Goal: Navigation & Orientation: Find specific page/section

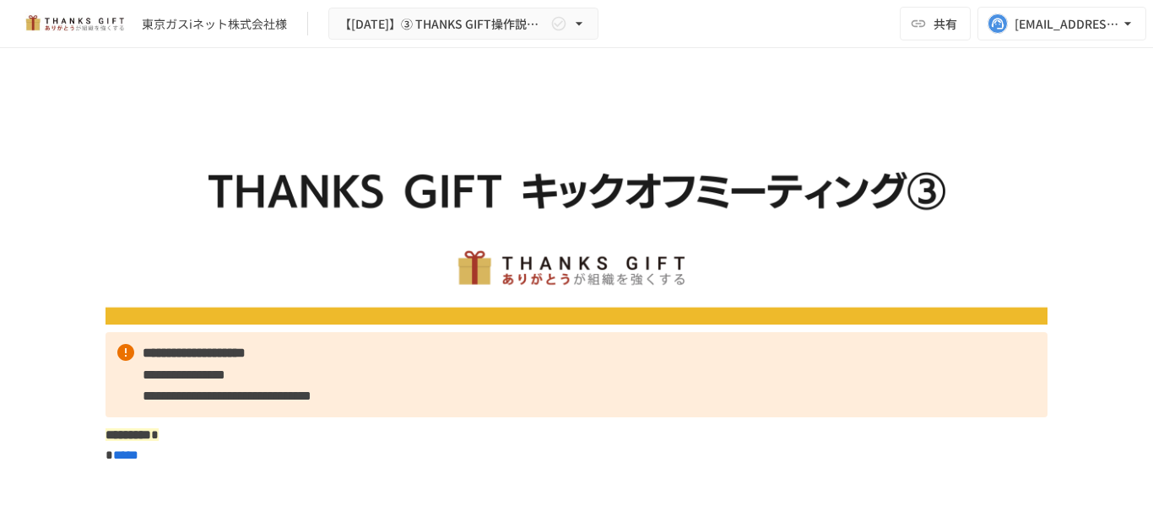
scroll to position [11472, 0]
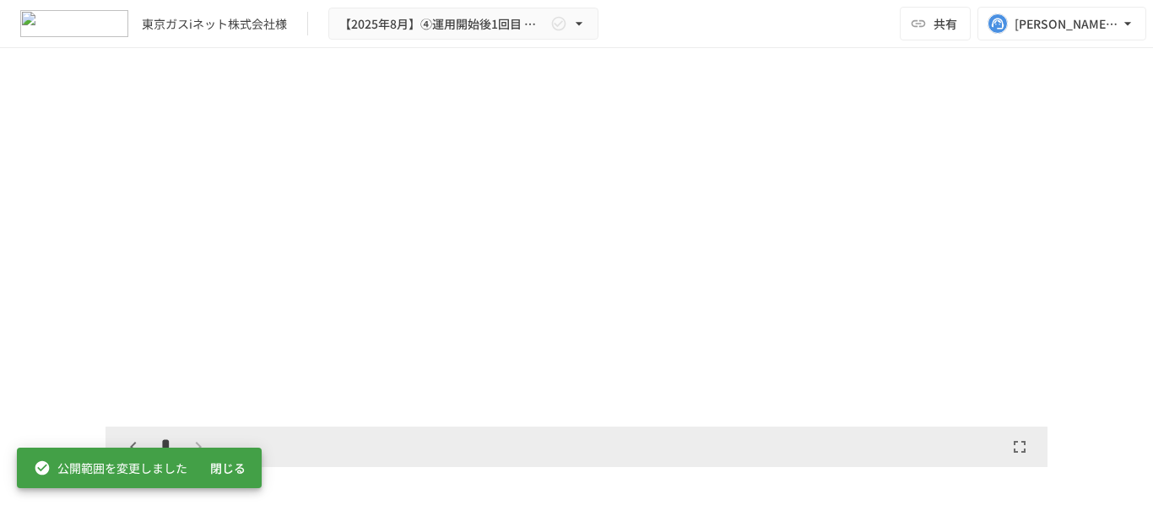
scroll to position [5294, 0]
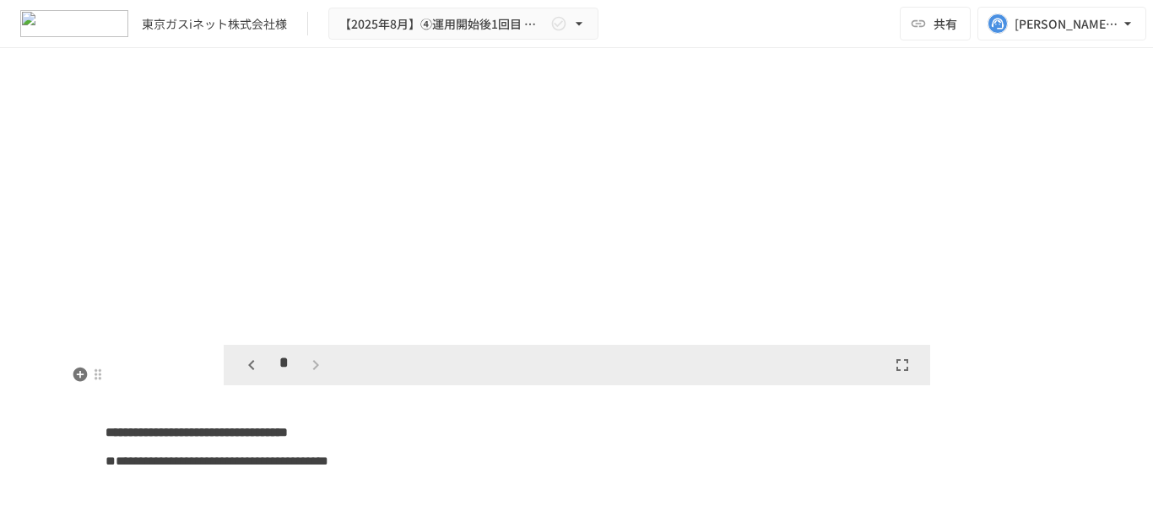
scroll to position [4197, 0]
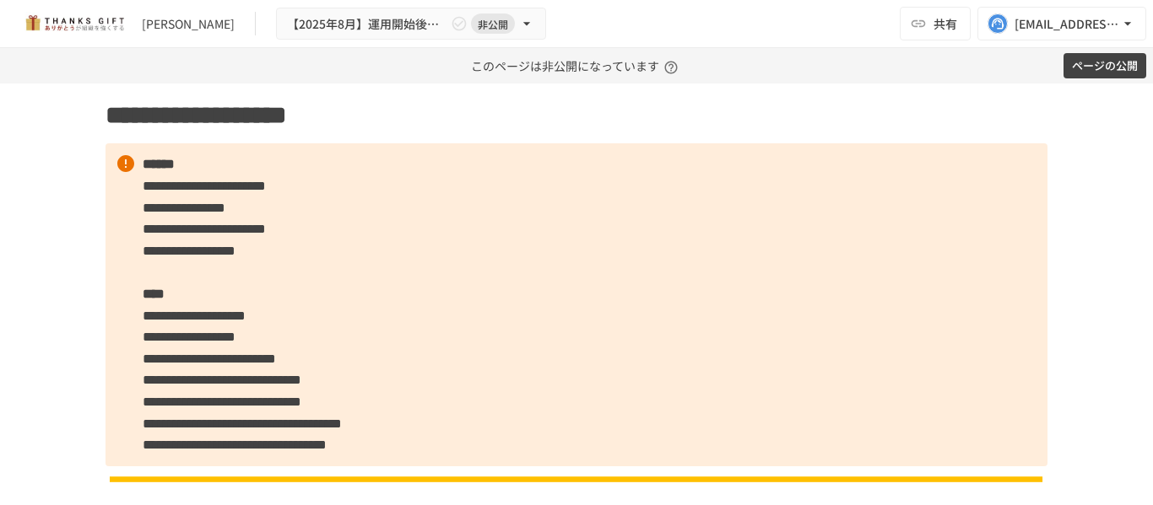
scroll to position [1266, 0]
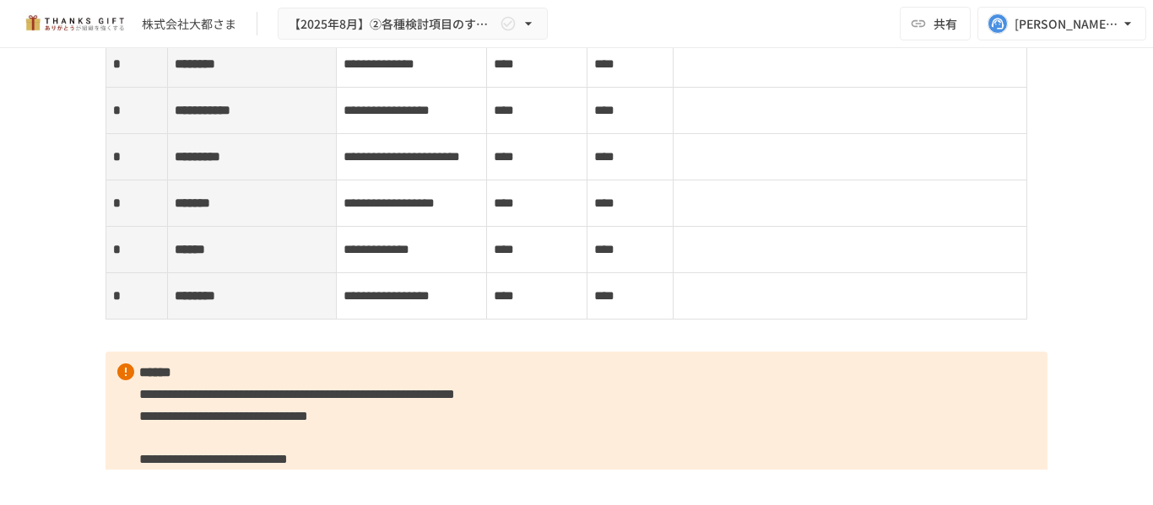
scroll to position [5147, 0]
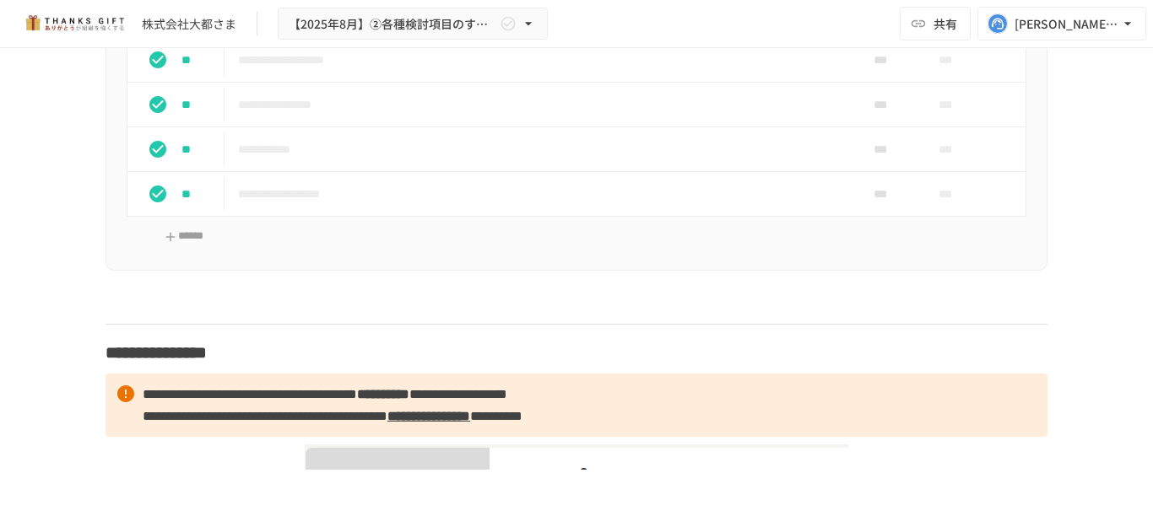
scroll to position [10548, 0]
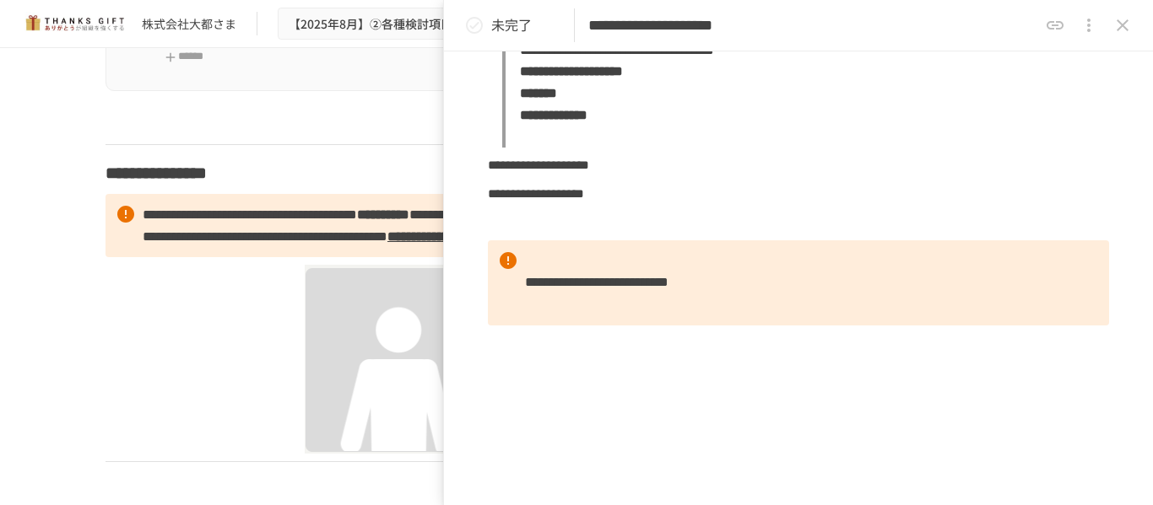
scroll to position [2025, 0]
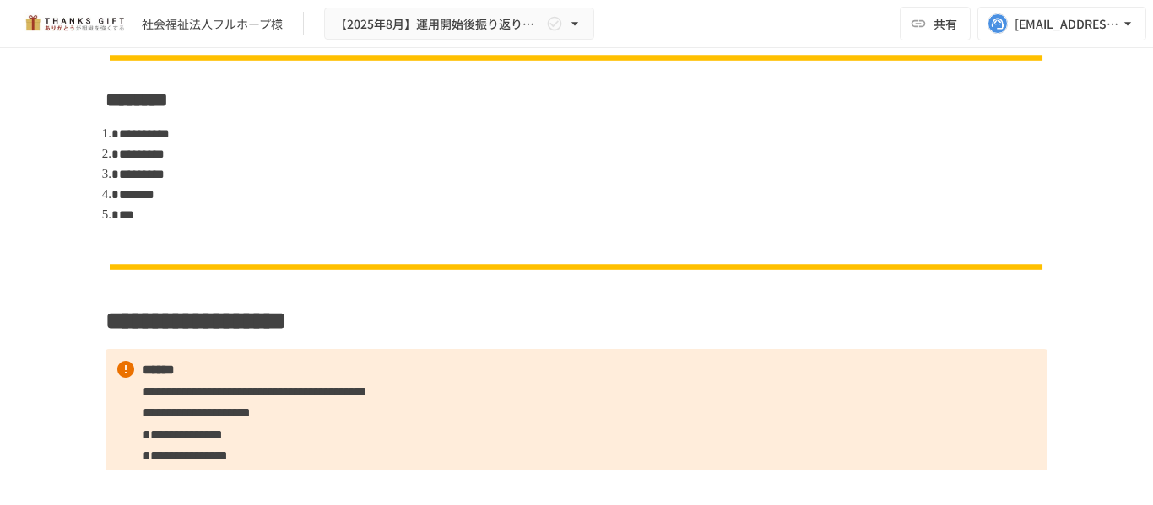
scroll to position [1350, 0]
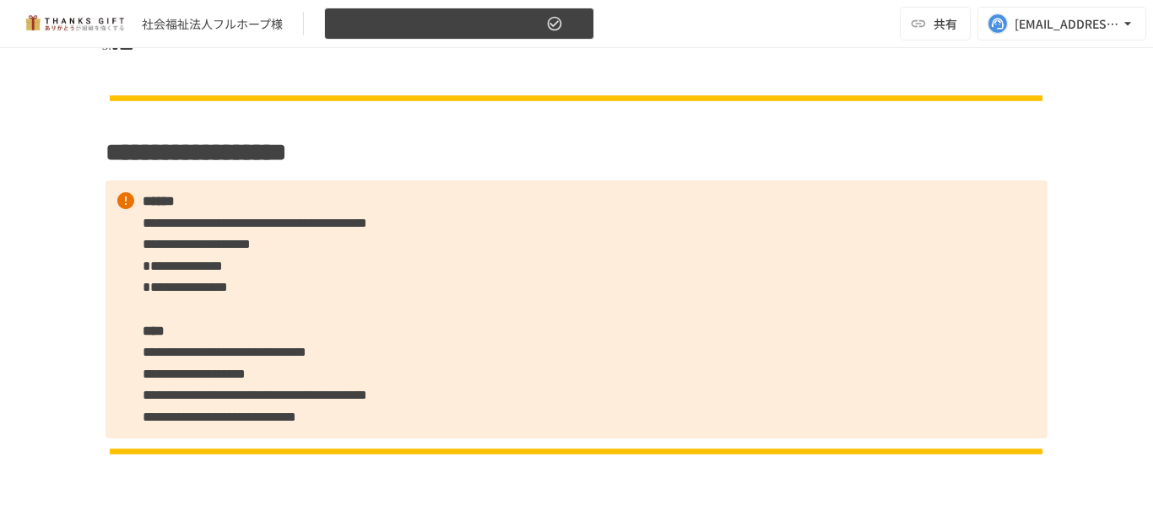
click at [470, 37] on button "【2025年8月】運用開始後振り返りミーティング" at bounding box center [459, 24] width 270 height 33
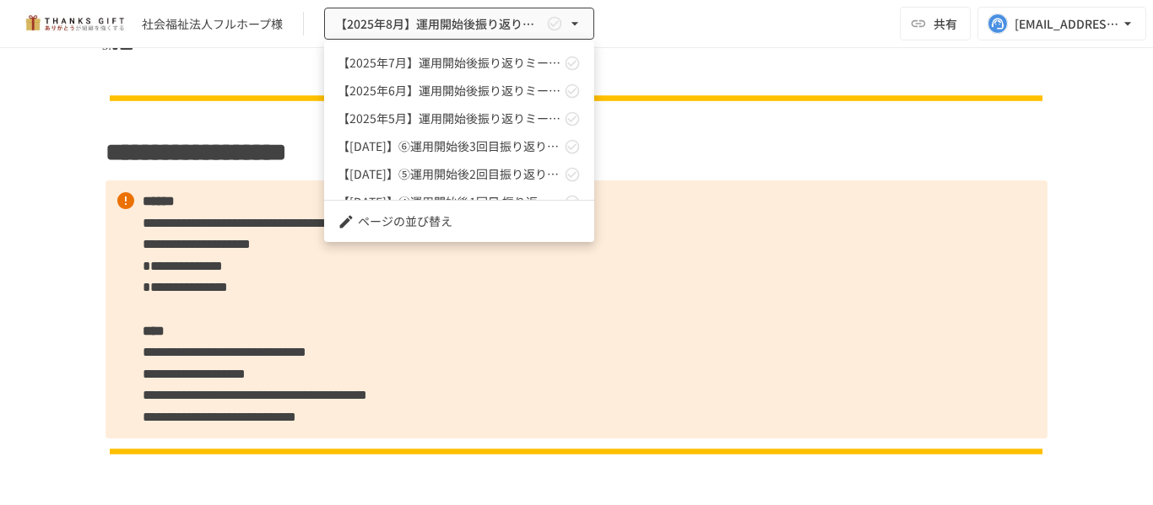
scroll to position [84, 0]
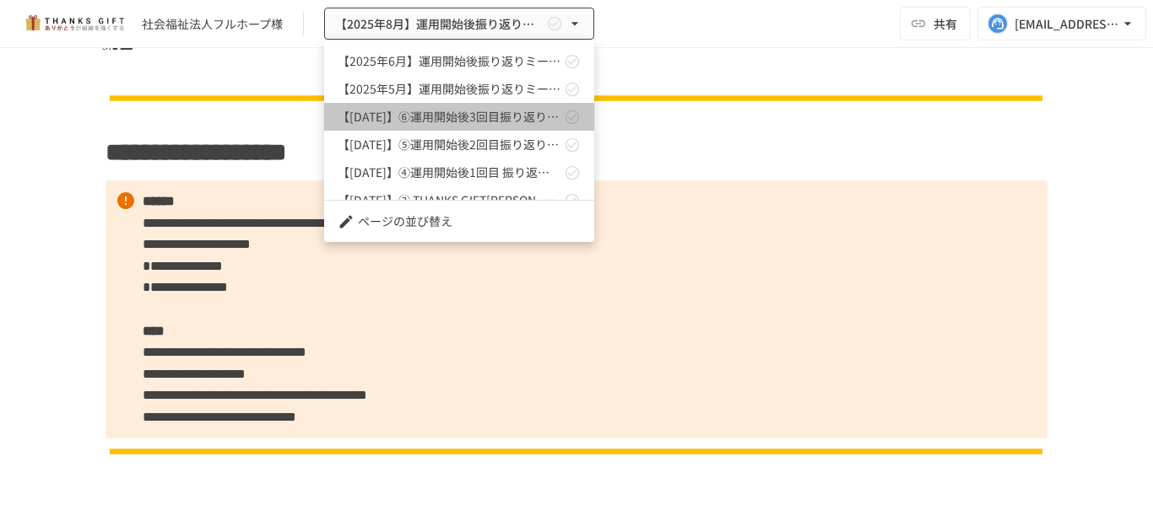
click at [472, 127] on link "【2025年4月】⑥運用開始後3回目振り返りMTG" at bounding box center [459, 117] width 270 height 28
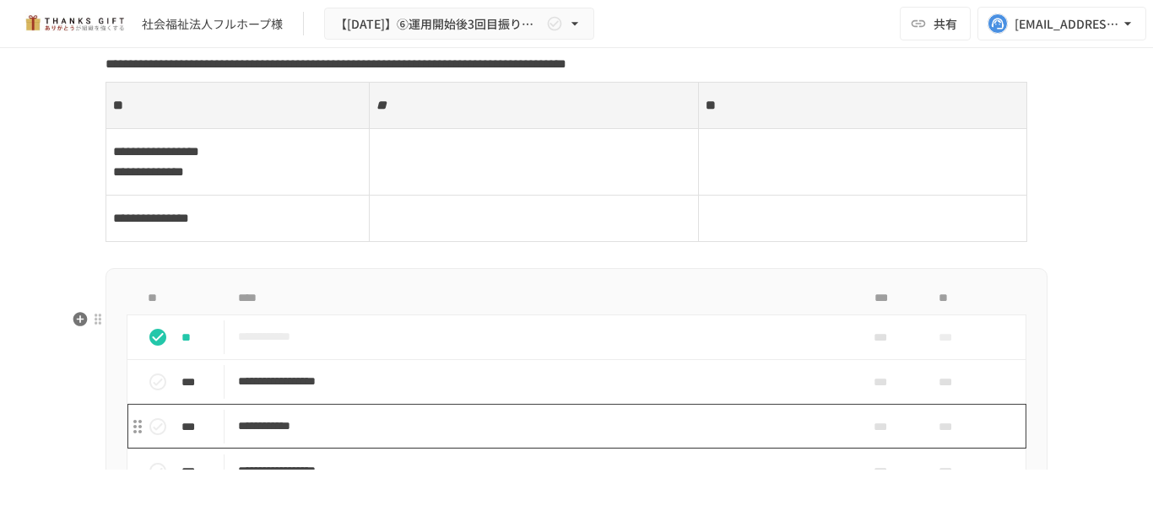
scroll to position [6630, 0]
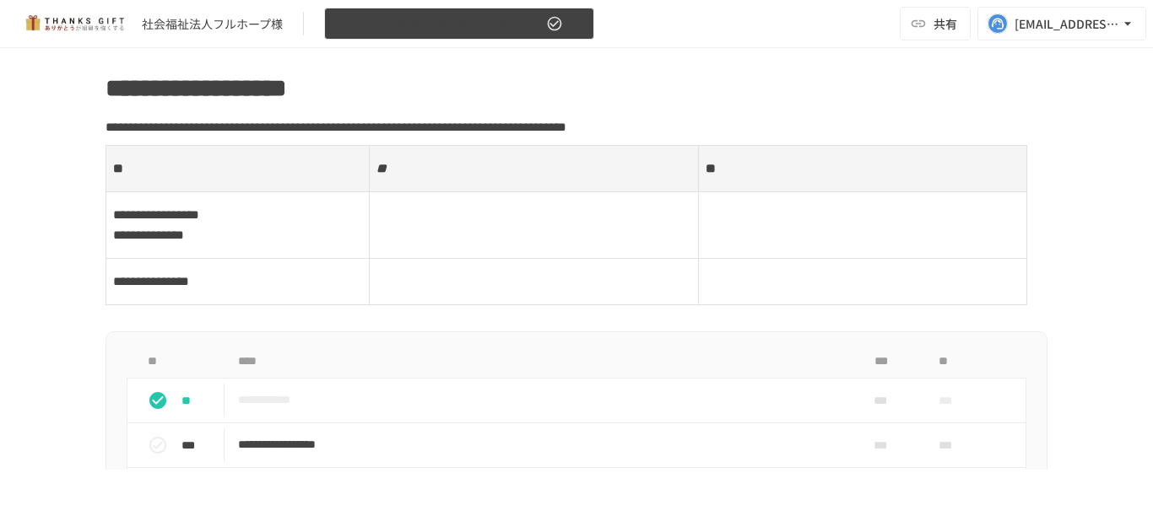
click at [482, 34] on span "【2025年4月】⑥運用開始後3回目振り返りMTG" at bounding box center [439, 24] width 208 height 21
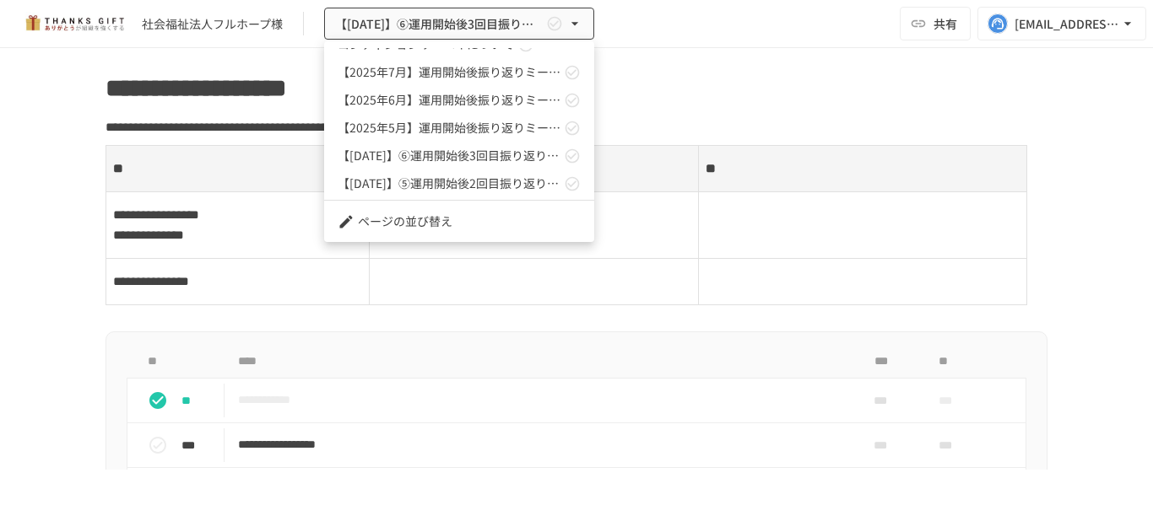
scroll to position [84, 0]
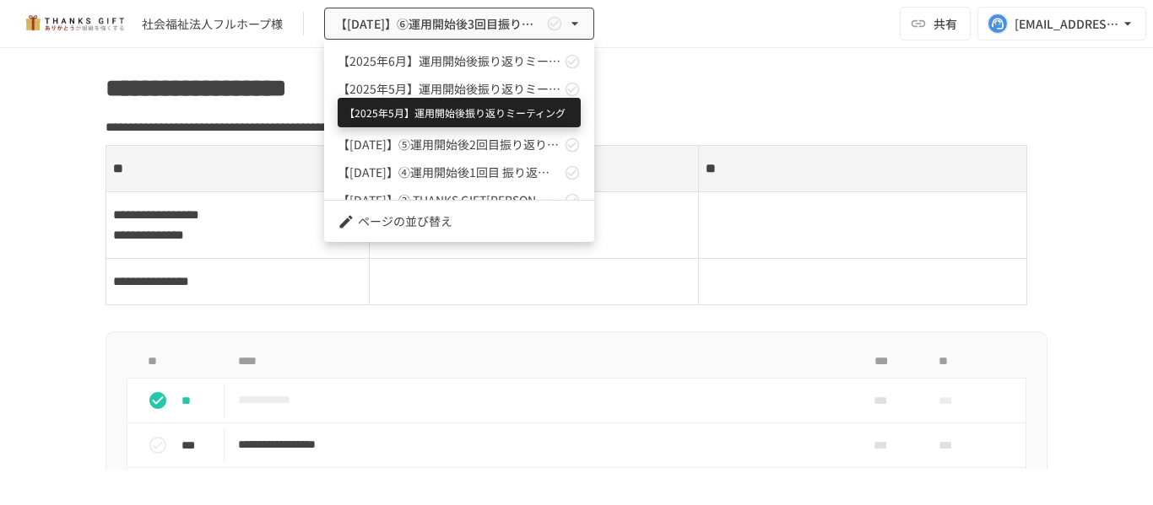
click at [476, 88] on span "【2025年5月】運用開始後振り返りミーティング" at bounding box center [449, 89] width 223 height 18
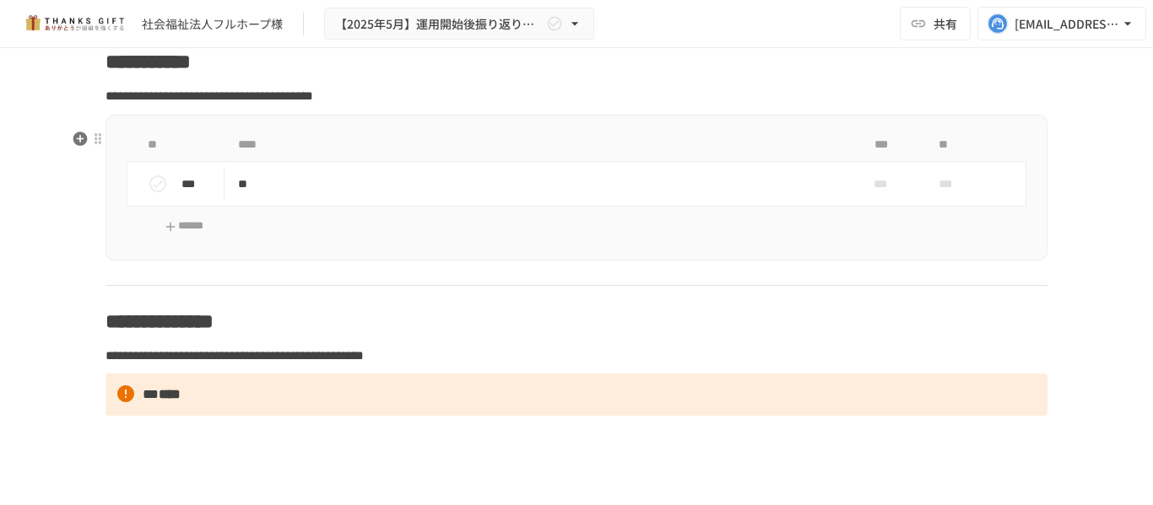
scroll to position [9817, 0]
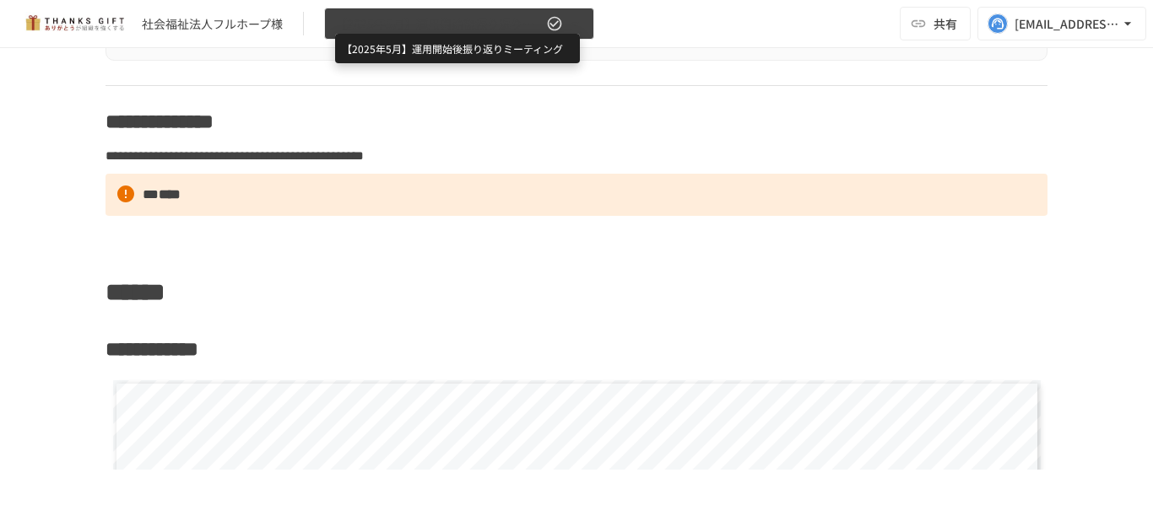
click at [521, 22] on span "【2025年5月】運用開始後振り返りミーティング" at bounding box center [439, 24] width 208 height 21
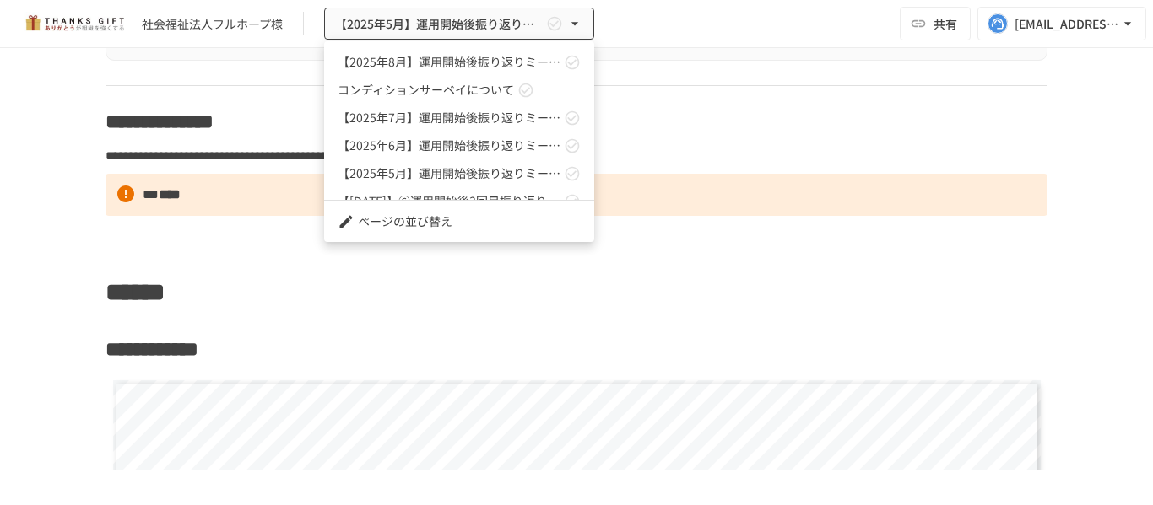
scroll to position [84, 0]
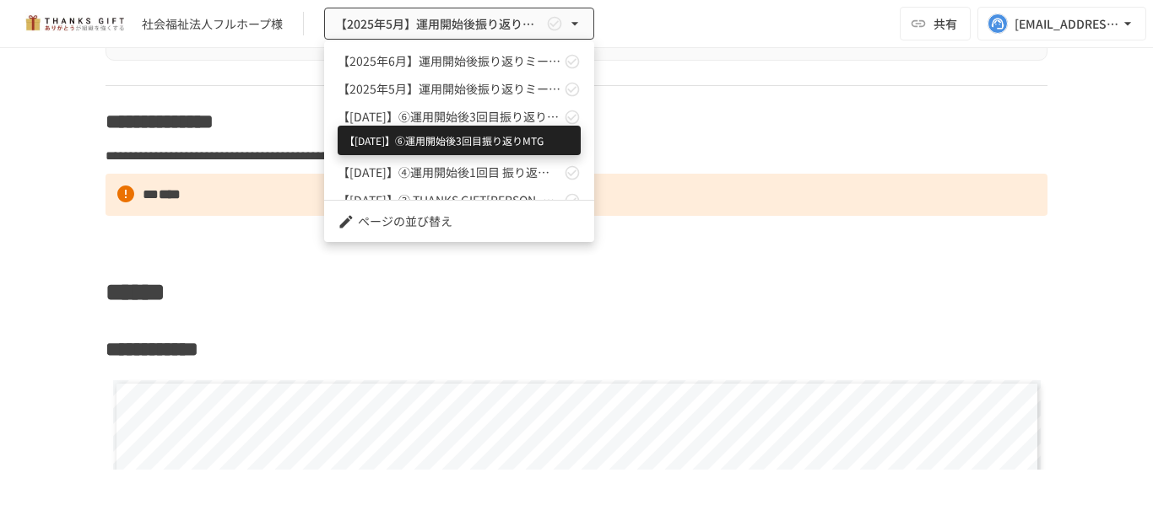
click at [448, 122] on span "【2025年4月】⑥運用開始後3回目振り返りMTG" at bounding box center [449, 117] width 223 height 18
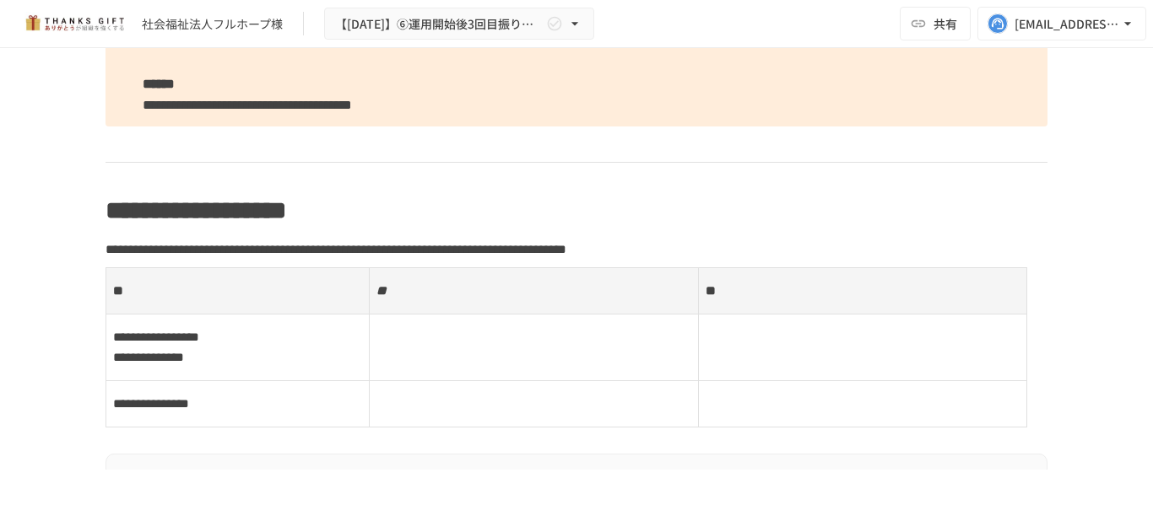
scroll to position [6524, 0]
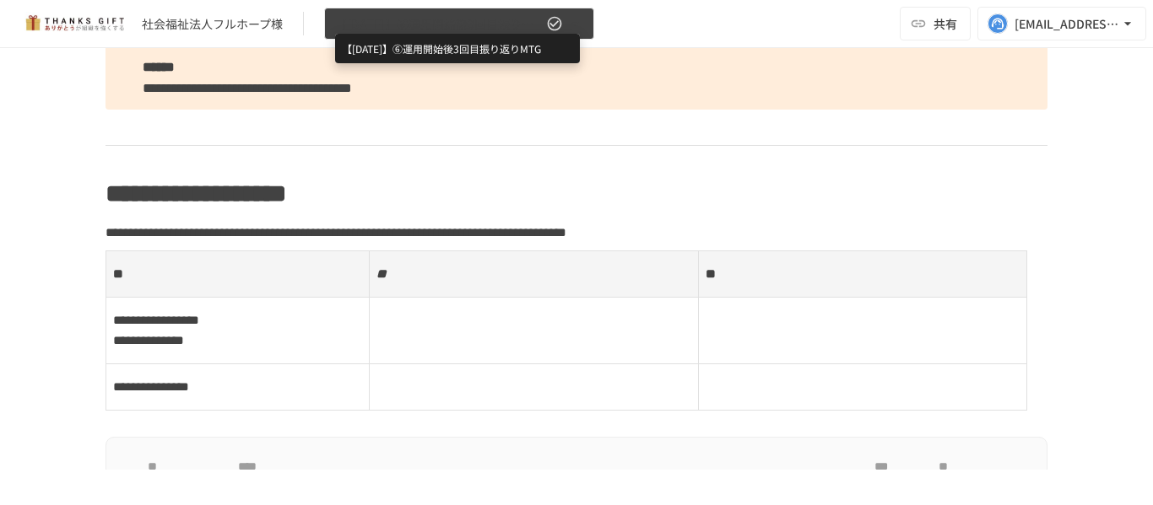
click at [481, 29] on span "【2025年4月】⑥運用開始後3回目振り返りMTG" at bounding box center [439, 24] width 208 height 21
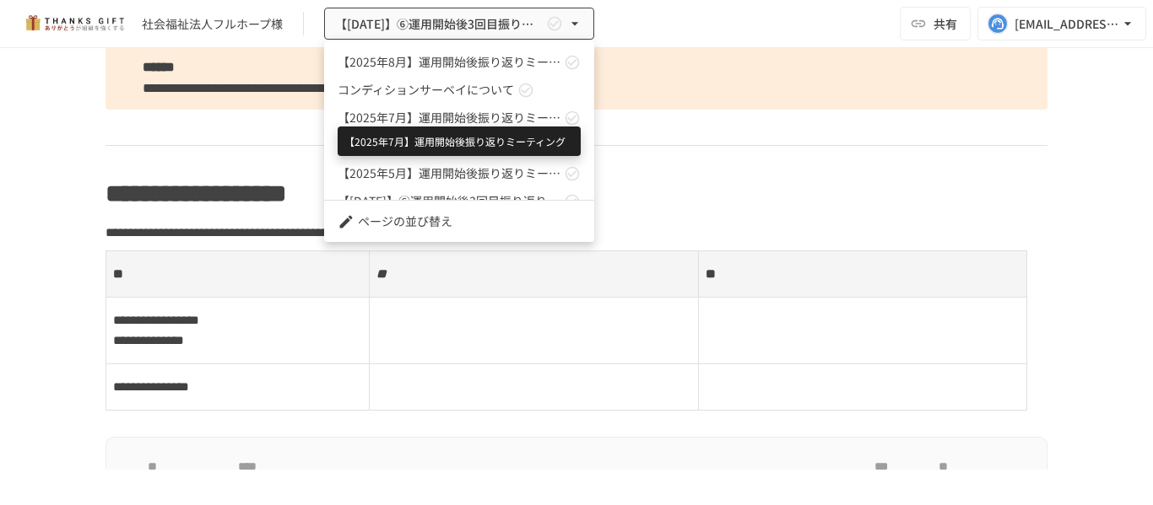
click at [461, 121] on span "【2025年7月】運用開始後振り返りミーティング" at bounding box center [449, 118] width 223 height 18
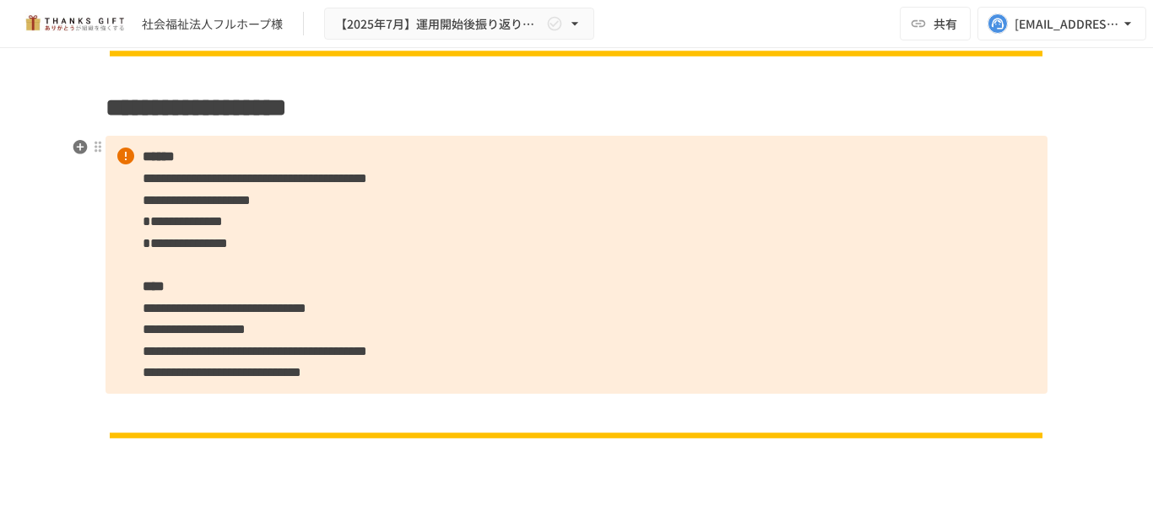
scroll to position [1328, 0]
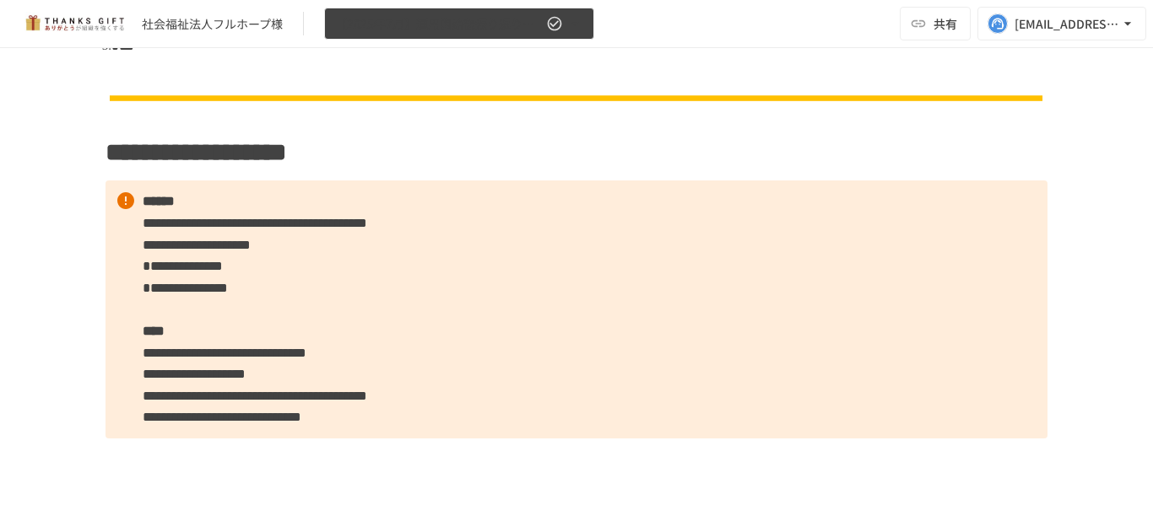
click at [498, 38] on button "【2025年7月】運用開始後振り返りミーティング" at bounding box center [459, 24] width 270 height 33
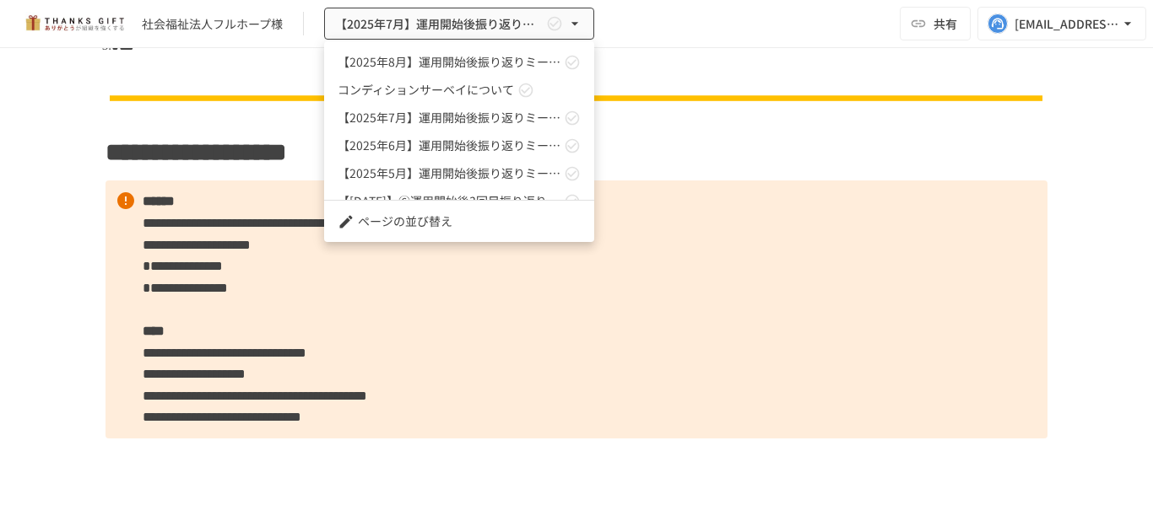
click at [478, 73] on link "【2025年8月】運用開始後振り返りミーティング" at bounding box center [459, 62] width 270 height 28
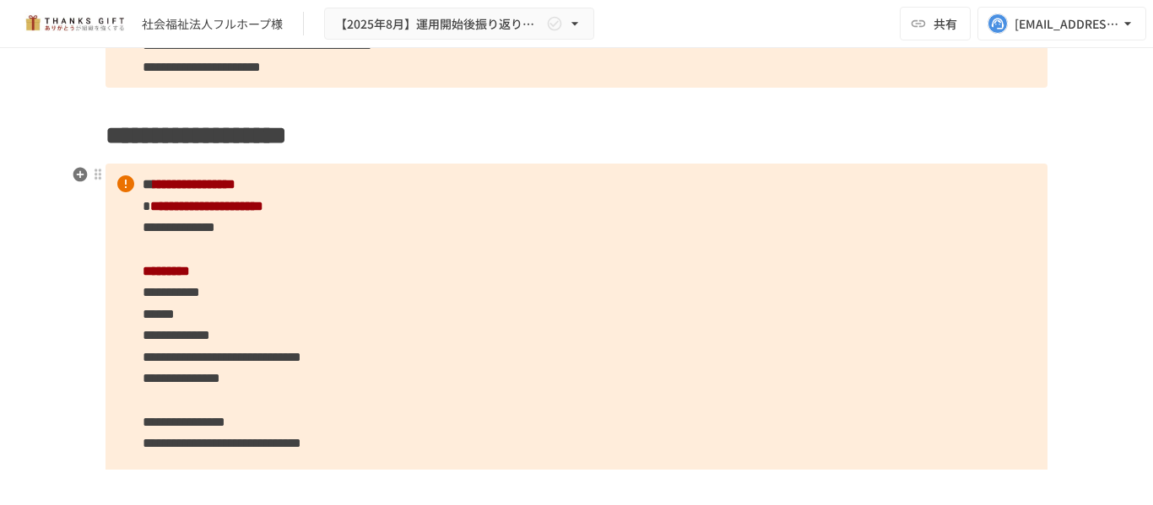
scroll to position [2222, 0]
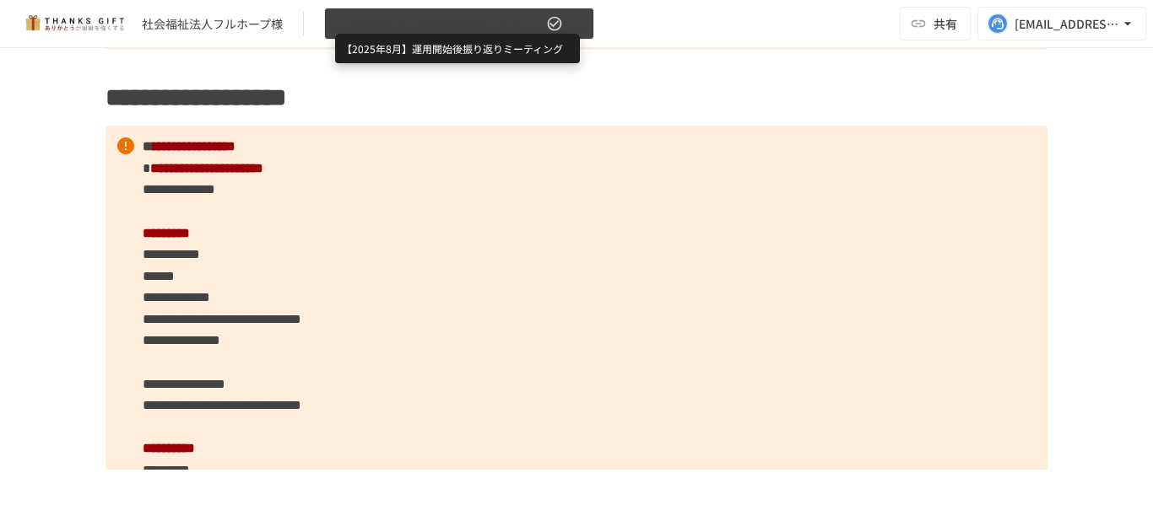
click at [458, 24] on span "【2025年8月】運用開始後振り返りミーティング" at bounding box center [439, 24] width 208 height 21
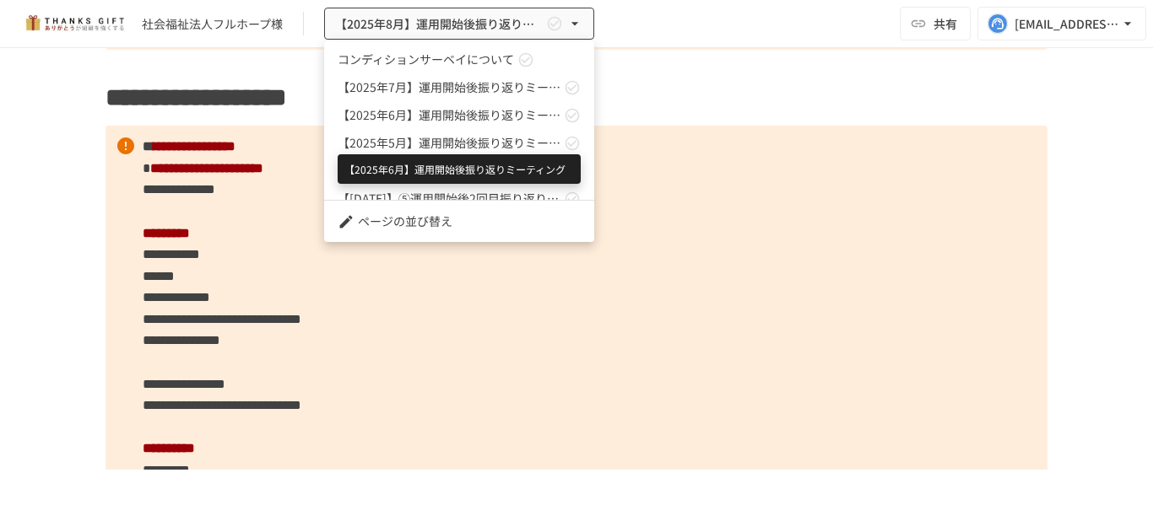
scroll to position [84, 0]
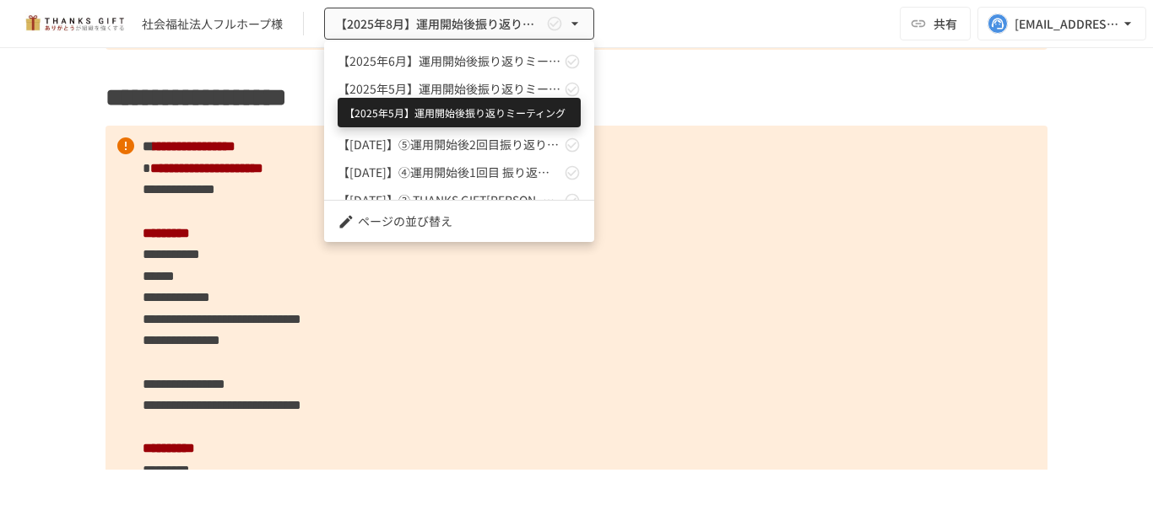
click at [463, 96] on span "【2025年5月】運用開始後振り返りミーティング" at bounding box center [449, 89] width 223 height 18
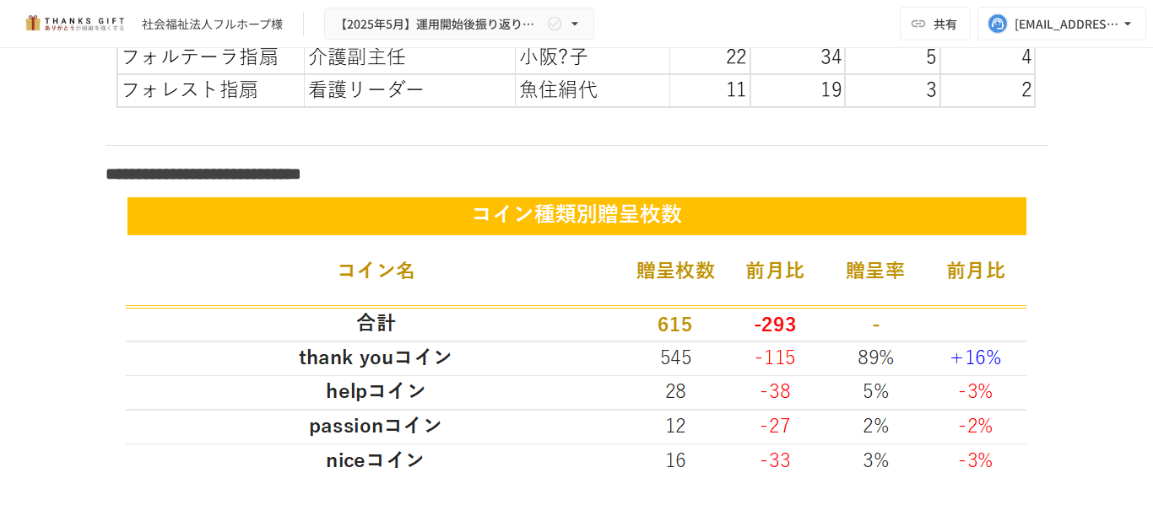
scroll to position [6819, 0]
